Goal: Check status: Check status

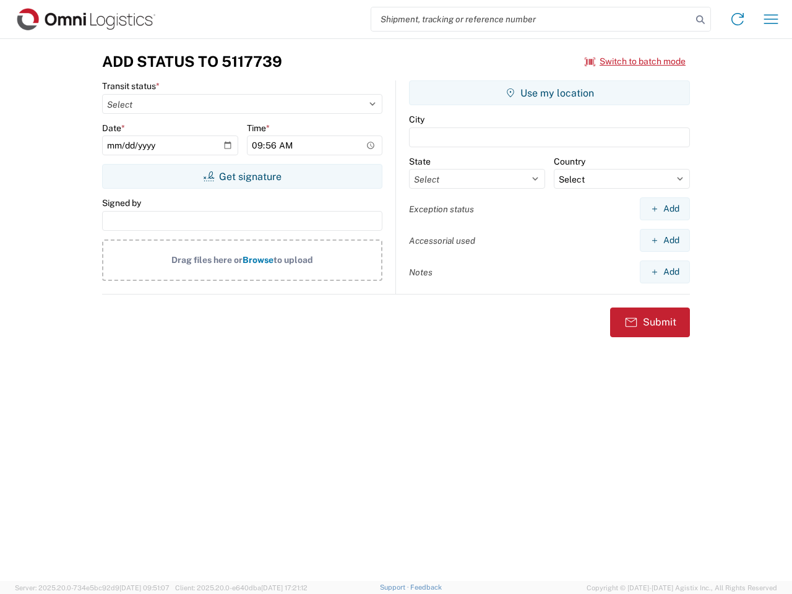
click at [531, 19] on input "search" at bounding box center [531, 19] width 320 height 24
click at [700, 20] on icon at bounding box center [699, 19] width 17 height 17
click at [737, 19] on icon at bounding box center [737, 19] width 20 height 20
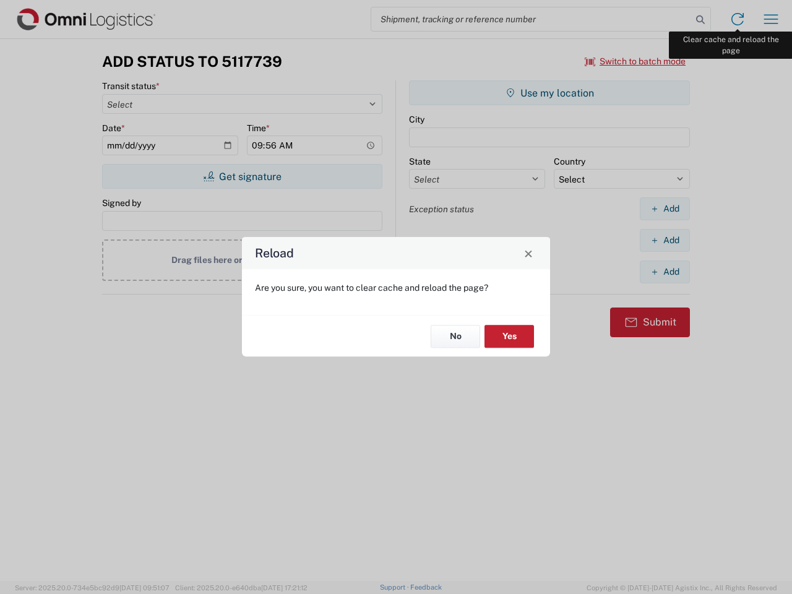
click at [771, 19] on div "Reload Are you sure, you want to clear cache and reload the page? No Yes" at bounding box center [396, 297] width 792 height 594
click at [635, 61] on div "Reload Are you sure, you want to clear cache and reload the page? No Yes" at bounding box center [396, 297] width 792 height 594
click at [242, 176] on div "Reload Are you sure, you want to clear cache and reload the page? No Yes" at bounding box center [396, 297] width 792 height 594
click at [549, 93] on div "Reload Are you sure, you want to clear cache and reload the page? No Yes" at bounding box center [396, 297] width 792 height 594
click at [664, 208] on div "Reload Are you sure, you want to clear cache and reload the page? No Yes" at bounding box center [396, 297] width 792 height 594
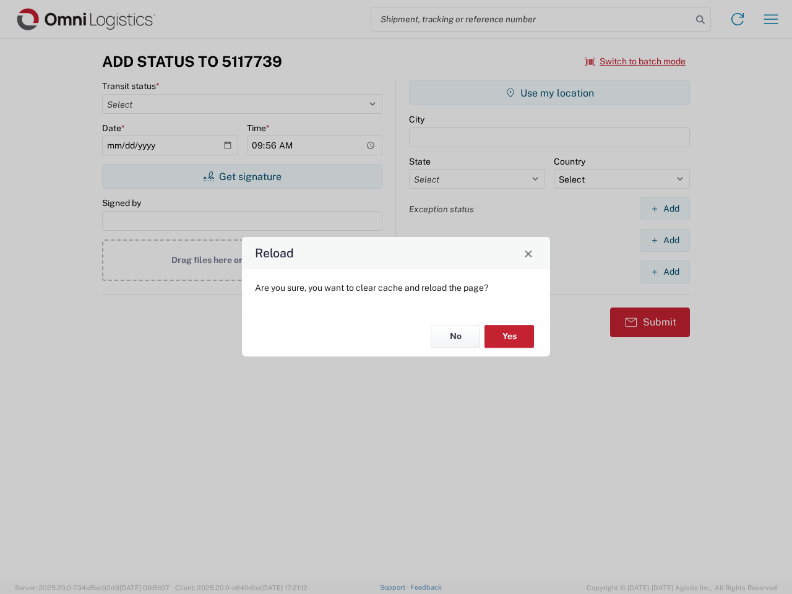
click at [664, 240] on div "Reload Are you sure, you want to clear cache and reload the page? No Yes" at bounding box center [396, 297] width 792 height 594
click at [664, 272] on div "Reload Are you sure, you want to clear cache and reload the page? No Yes" at bounding box center [396, 297] width 792 height 594
